Goal: Find specific page/section

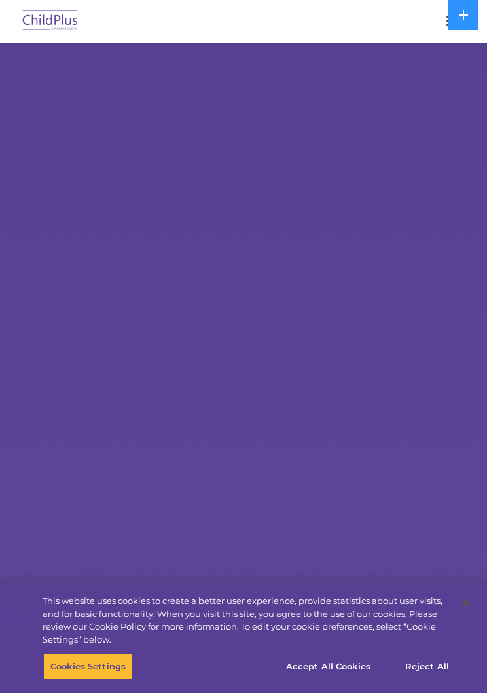
select select "MEDIUM"
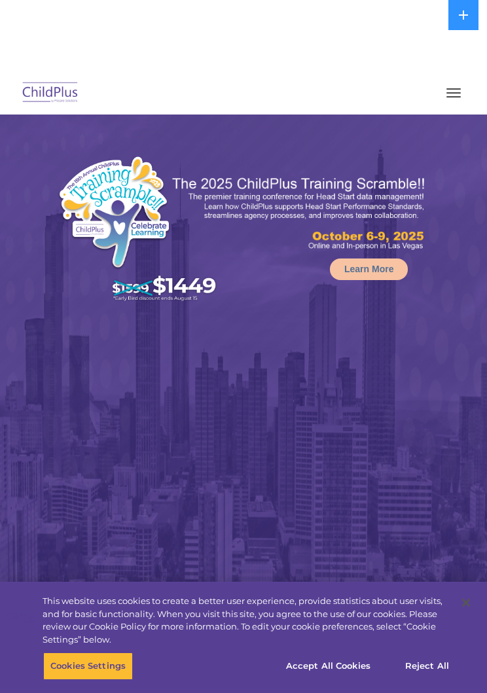
select select "MEDIUM"
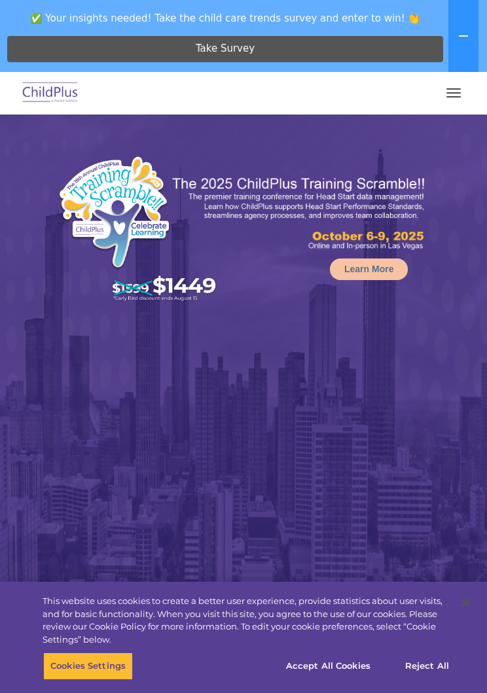
select select "MEDIUM"
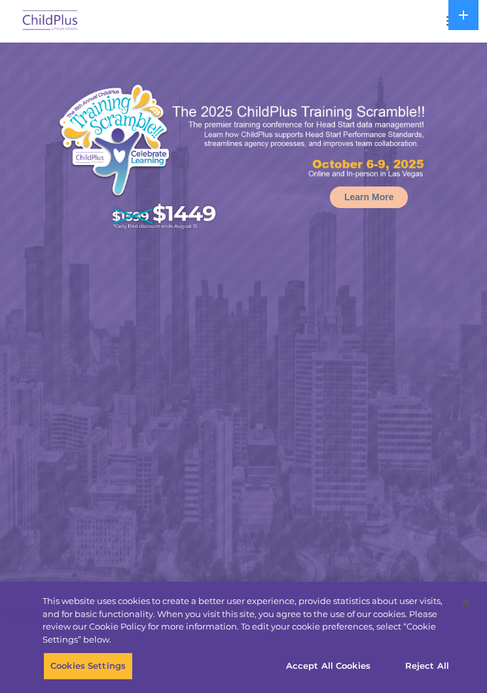
select select "MEDIUM"
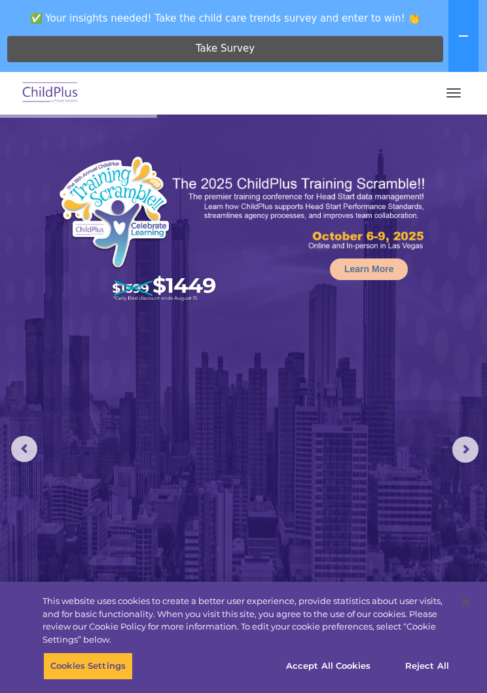
click at [454, 89] on span "button" at bounding box center [454, 88] width 14 height 1
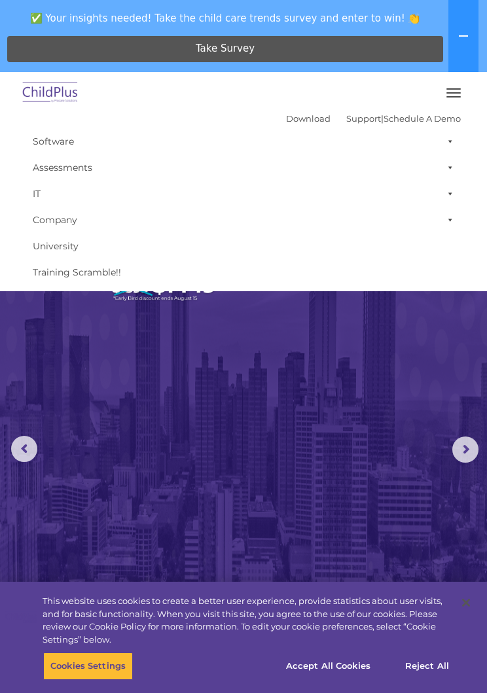
click at [335, 198] on link "IT" at bounding box center [243, 194] width 435 height 26
